Goal: Task Accomplishment & Management: Use online tool/utility

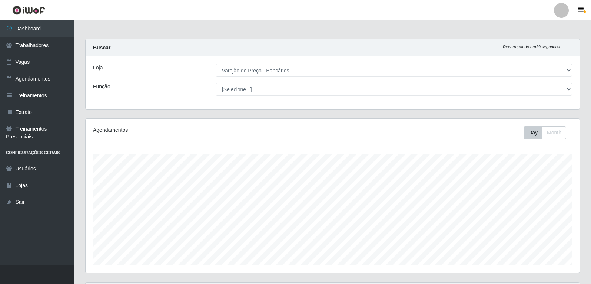
select select "157"
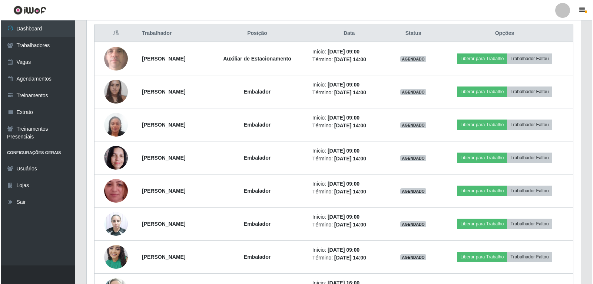
scroll to position [154, 494]
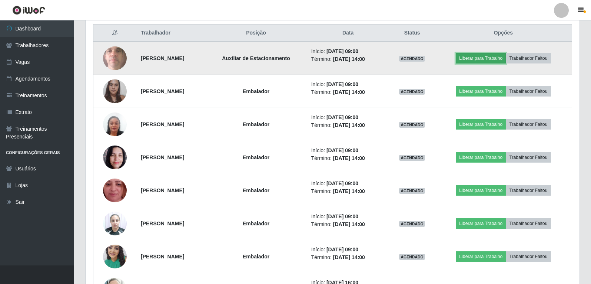
click at [482, 61] on button "Liberar para Trabalho" at bounding box center [481, 58] width 50 height 10
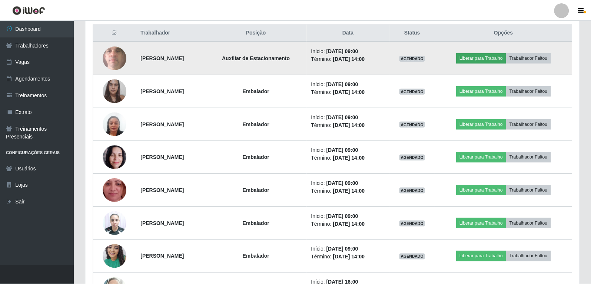
scroll to position [154, 490]
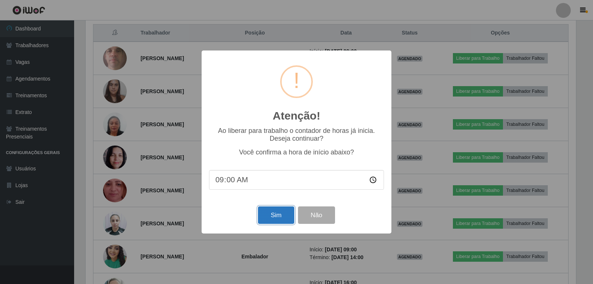
click at [278, 220] on button "Sim" at bounding box center [276, 214] width 36 height 17
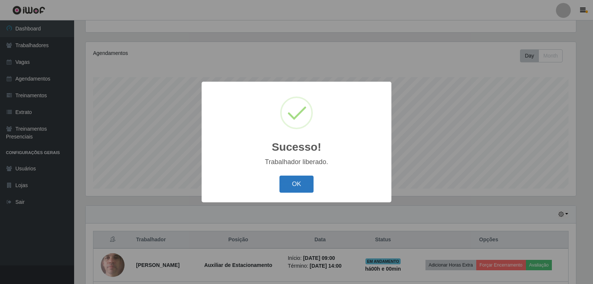
click at [306, 191] on button "OK" at bounding box center [297, 183] width 34 height 17
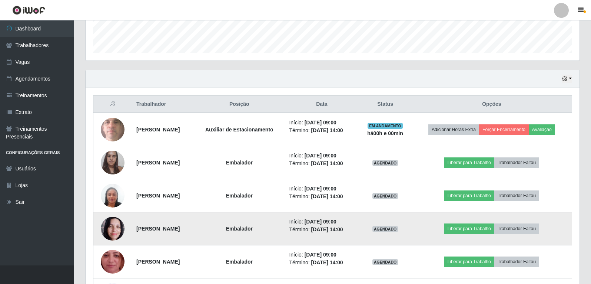
scroll to position [225, 0]
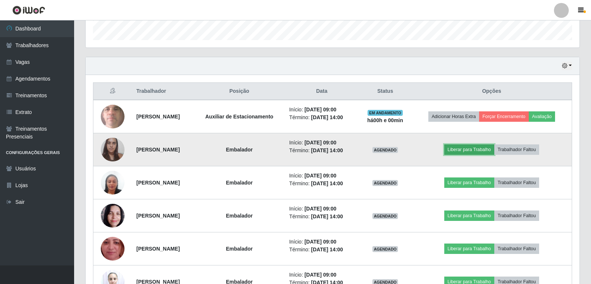
click at [475, 152] on button "Liberar para Trabalho" at bounding box center [469, 149] width 50 height 10
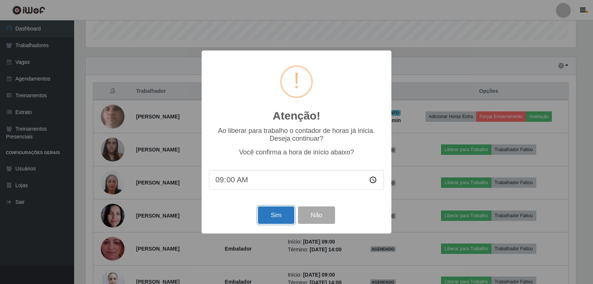
click at [271, 215] on button "Sim" at bounding box center [276, 214] width 36 height 17
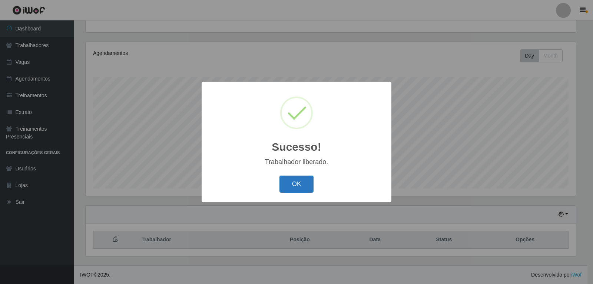
click at [290, 182] on button "OK" at bounding box center [297, 183] width 34 height 17
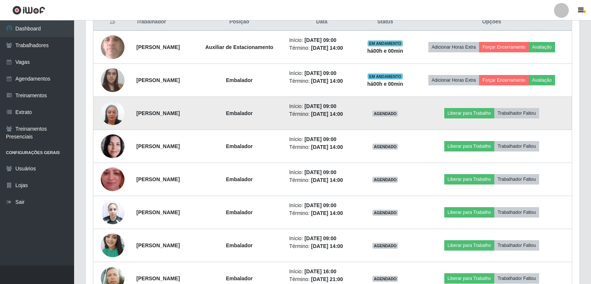
scroll to position [336, 0]
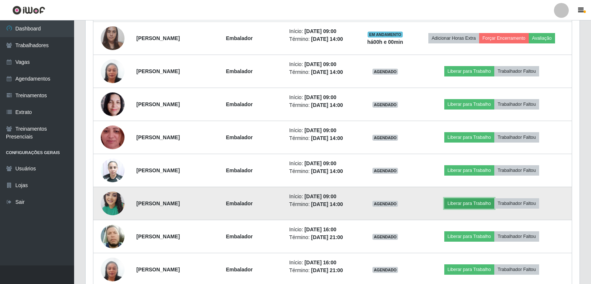
click at [488, 202] on button "Liberar para Trabalho" at bounding box center [469, 203] width 50 height 10
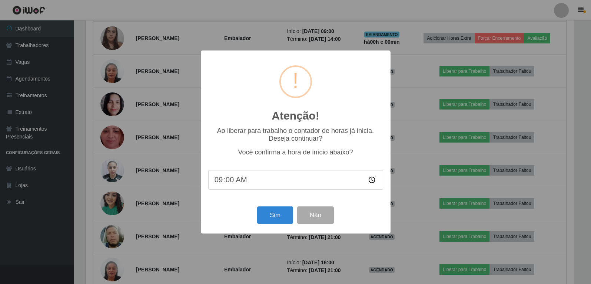
scroll to position [154, 490]
click at [270, 208] on button "Sim" at bounding box center [276, 214] width 36 height 17
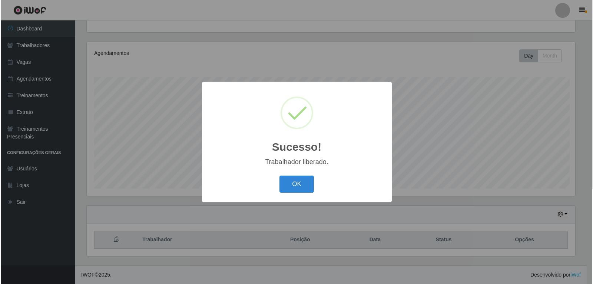
scroll to position [0, 0]
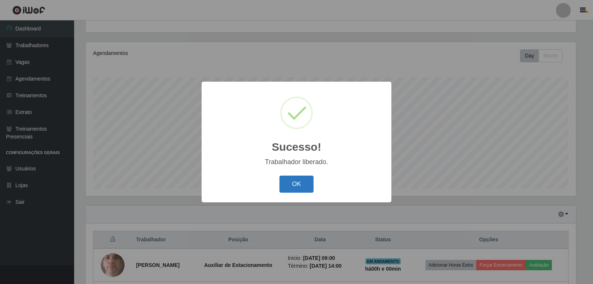
click at [303, 186] on button "OK" at bounding box center [297, 183] width 34 height 17
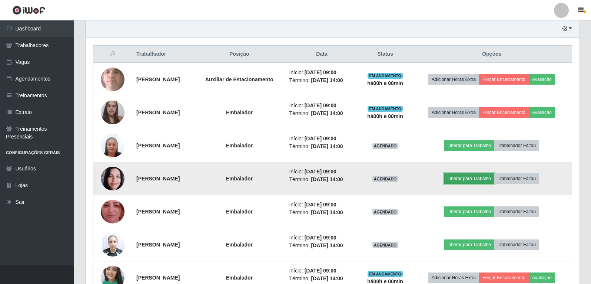
click at [475, 182] on button "Liberar para Trabalho" at bounding box center [469, 178] width 50 height 10
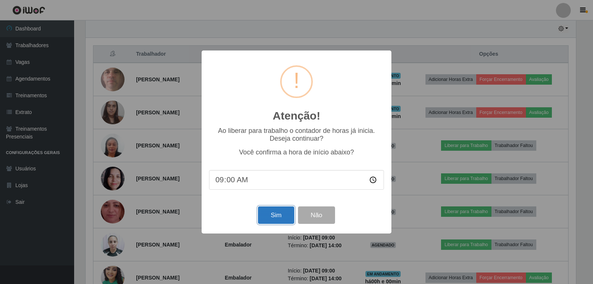
click at [281, 213] on button "Sim" at bounding box center [276, 214] width 36 height 17
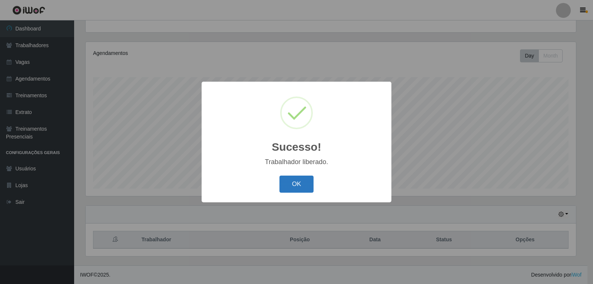
click at [300, 185] on button "OK" at bounding box center [297, 183] width 34 height 17
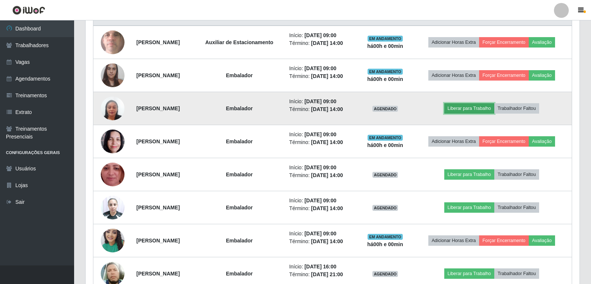
click at [468, 109] on button "Liberar para Trabalho" at bounding box center [469, 108] width 50 height 10
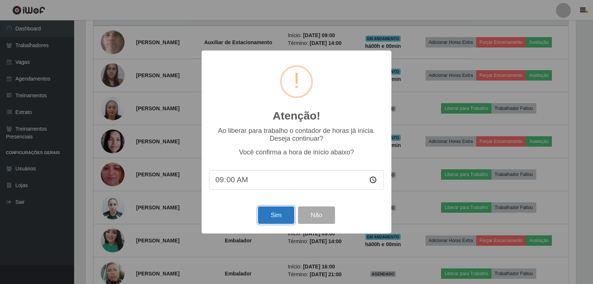
click at [266, 224] on button "Sim" at bounding box center [276, 214] width 36 height 17
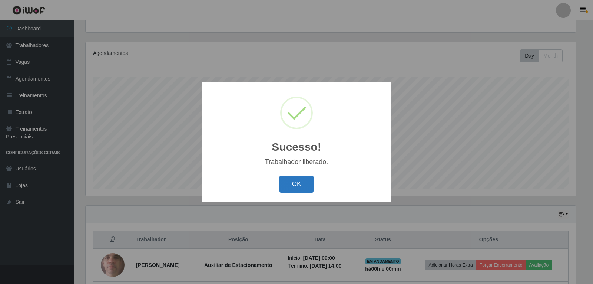
click at [292, 191] on button "OK" at bounding box center [297, 183] width 34 height 17
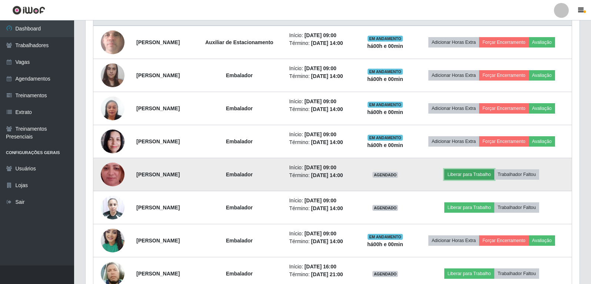
click at [466, 170] on button "Liberar para Trabalho" at bounding box center [469, 174] width 50 height 10
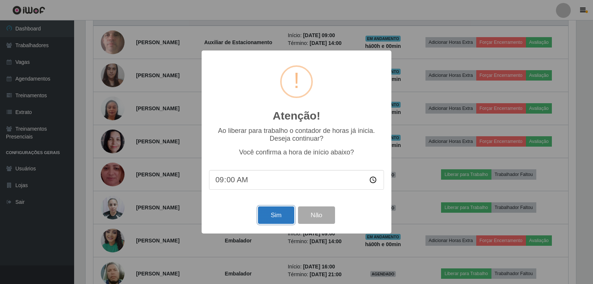
click at [269, 214] on button "Sim" at bounding box center [276, 214] width 36 height 17
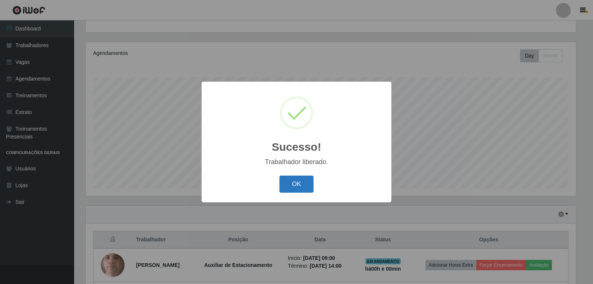
click at [301, 187] on button "OK" at bounding box center [297, 183] width 34 height 17
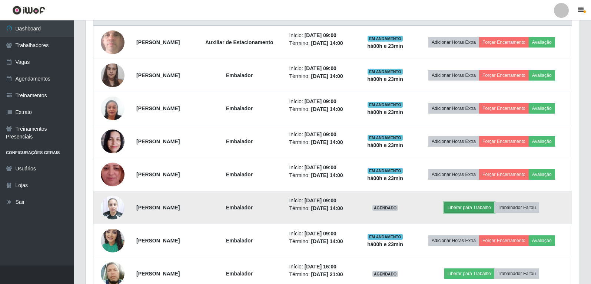
click at [465, 209] on button "Liberar para Trabalho" at bounding box center [469, 207] width 50 height 10
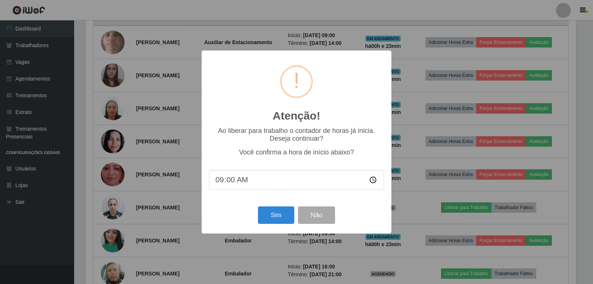
click at [234, 182] on input "09:00" at bounding box center [296, 180] width 175 height 20
type input "09:20"
click at [268, 224] on button "Sim" at bounding box center [276, 214] width 36 height 17
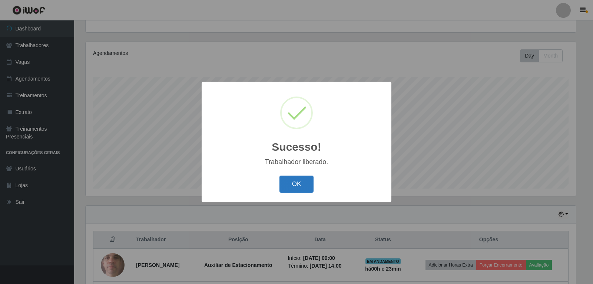
click at [305, 188] on button "OK" at bounding box center [297, 183] width 34 height 17
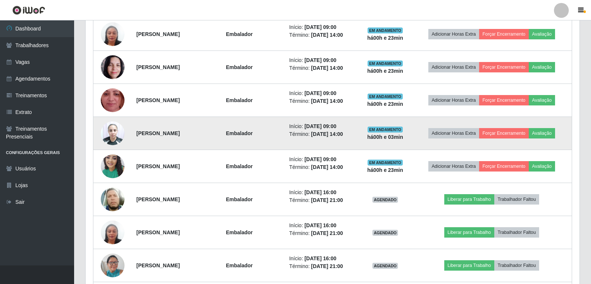
scroll to position [410, 0]
